Goal: Find specific page/section: Find specific page/section

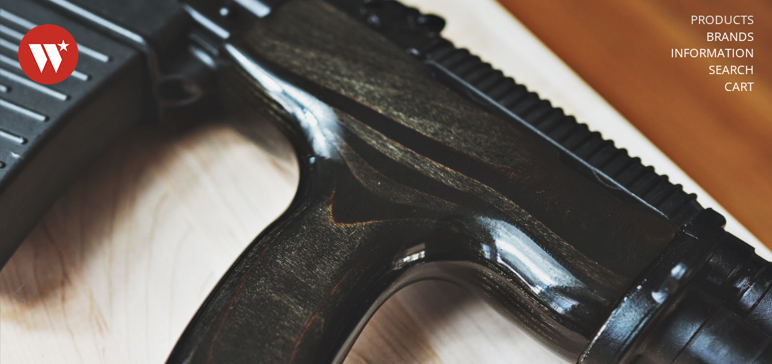
click at [722, 20] on link "Products" at bounding box center [722, 20] width 63 height 16
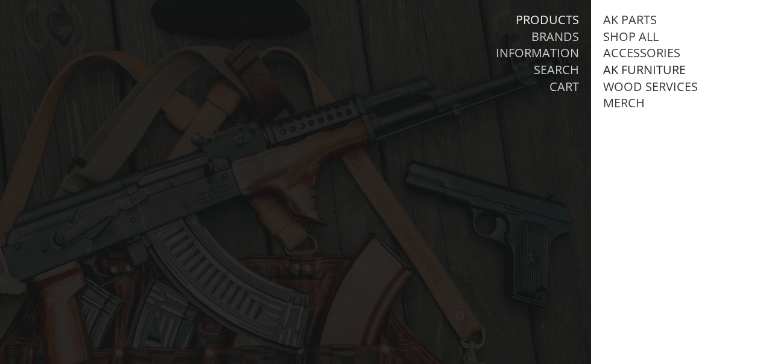
click at [646, 74] on link "AK Furniture" at bounding box center [644, 70] width 83 height 16
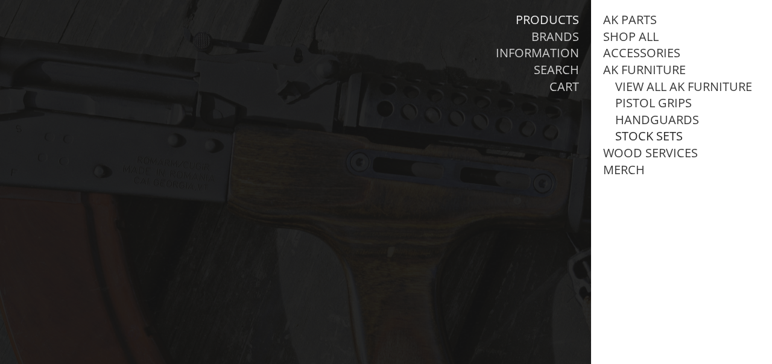
click at [657, 138] on link "Stock Sets" at bounding box center [649, 136] width 68 height 16
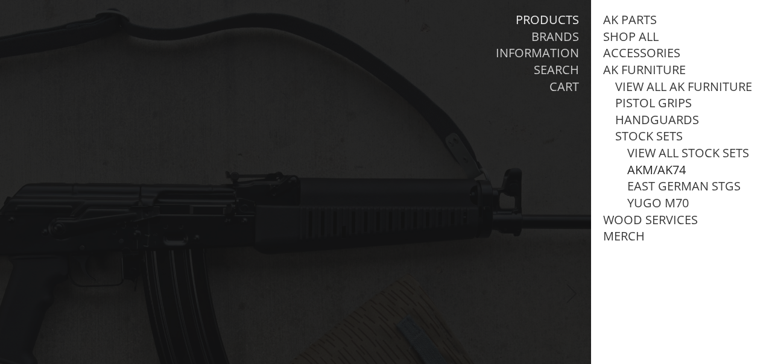
click at [672, 170] on link "AKM/AK74" at bounding box center [656, 170] width 59 height 16
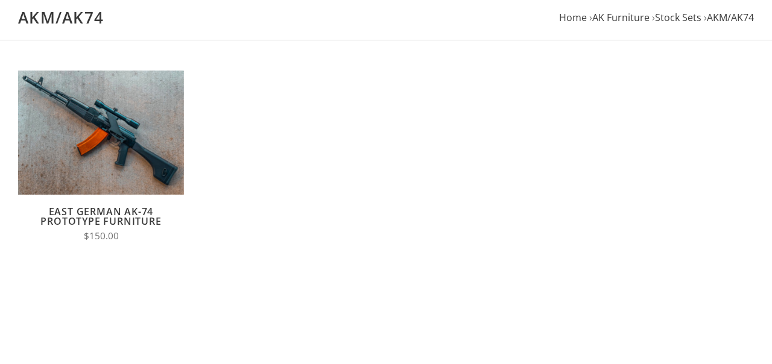
scroll to position [123, 0]
